Goal: Task Accomplishment & Management: Use online tool/utility

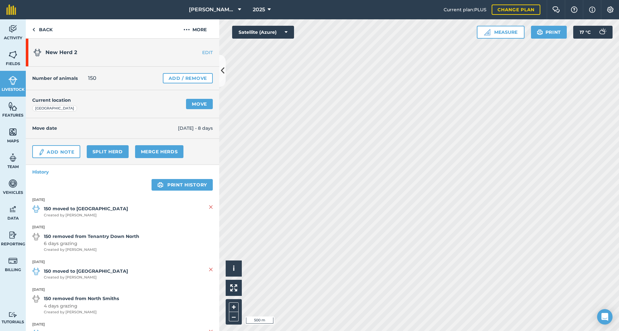
click at [201, 108] on link "Move" at bounding box center [199, 104] width 27 height 10
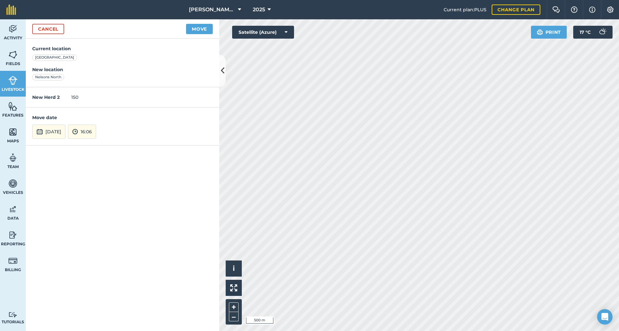
click at [195, 30] on button "Move" at bounding box center [199, 29] width 27 height 10
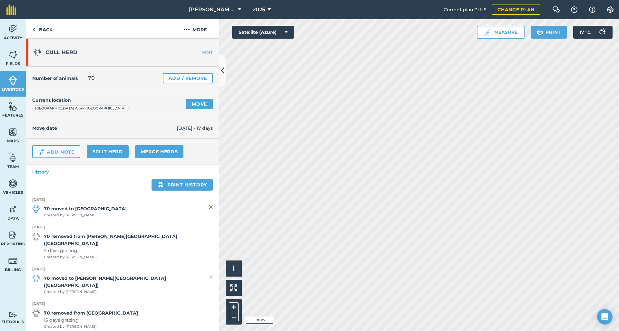
click at [199, 106] on link "Move" at bounding box center [199, 104] width 27 height 10
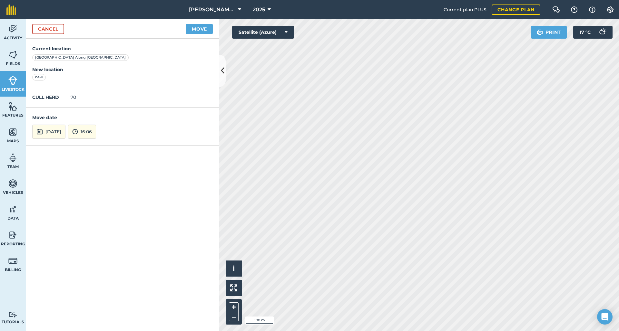
click at [58, 133] on button "[DATE]" at bounding box center [48, 132] width 33 height 14
click at [39, 75] on abbr "6" at bounding box center [40, 76] width 2 height 4
click at [196, 29] on button "Move" at bounding box center [199, 29] width 27 height 10
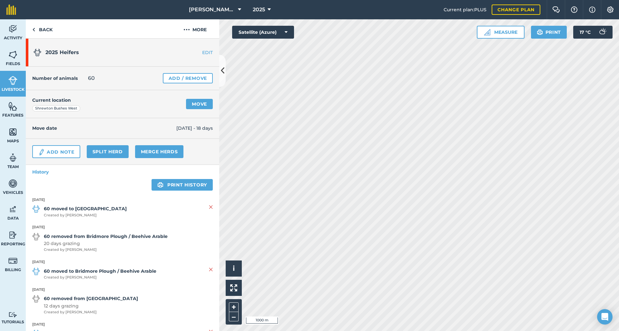
click at [195, 105] on link "Move" at bounding box center [199, 104] width 27 height 10
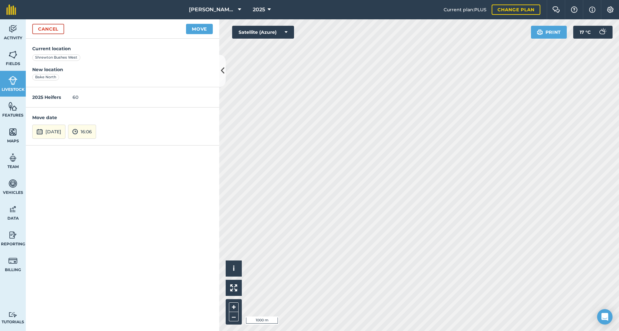
click at [59, 130] on button "[DATE]" at bounding box center [48, 132] width 33 height 14
click at [54, 75] on abbr "7" at bounding box center [55, 76] width 2 height 4
click at [198, 32] on button "Move" at bounding box center [199, 29] width 27 height 10
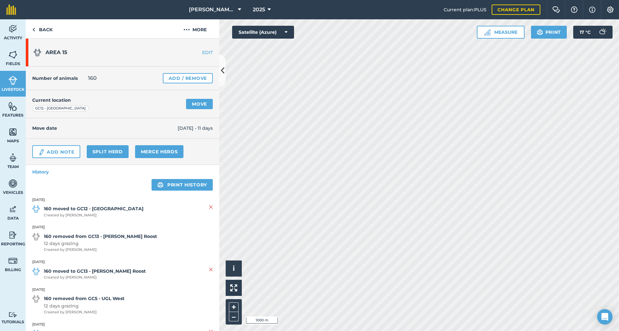
click at [196, 107] on link "Move" at bounding box center [199, 104] width 27 height 10
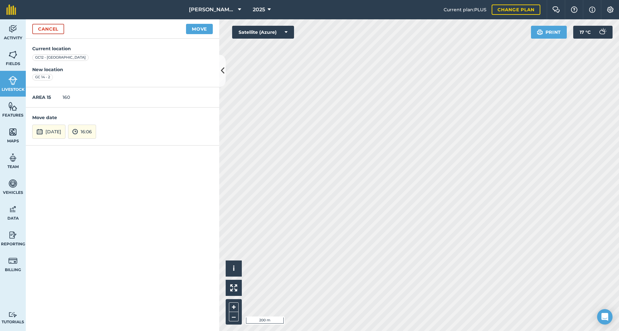
click at [59, 131] on button "[DATE]" at bounding box center [48, 132] width 33 height 14
click at [71, 76] on abbr "8" at bounding box center [70, 76] width 2 height 4
click at [197, 30] on button "Move" at bounding box center [199, 29] width 27 height 10
